Goal: Find contact information: Obtain details needed to contact an individual or organization

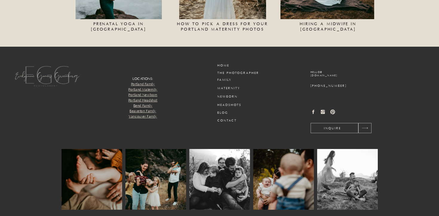
scroll to position [3351, 0]
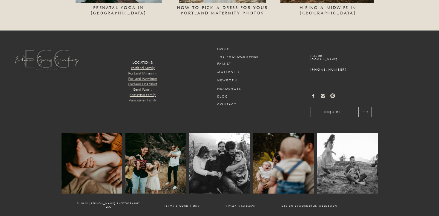
click at [323, 96] on circle at bounding box center [323, 96] width 2 height 2
click at [322, 95] on circle at bounding box center [323, 96] width 2 height 2
click at [323, 96] on circle at bounding box center [323, 96] width 2 height 2
click at [325, 95] on icon at bounding box center [323, 96] width 4 height 4
click at [322, 96] on circle at bounding box center [323, 96] width 2 height 2
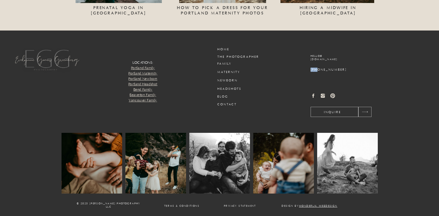
click at [322, 96] on circle at bounding box center [323, 96] width 2 height 2
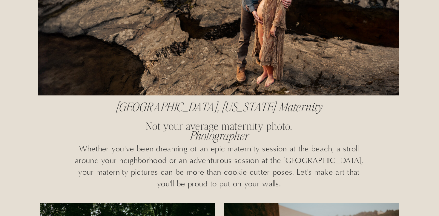
scroll to position [0, 0]
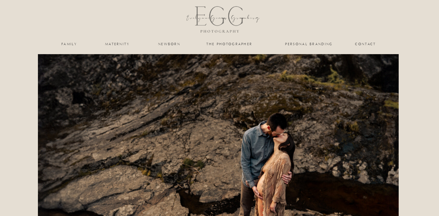
click at [120, 42] on nav "maternity" at bounding box center [117, 44] width 25 height 4
